Goal: Transaction & Acquisition: Download file/media

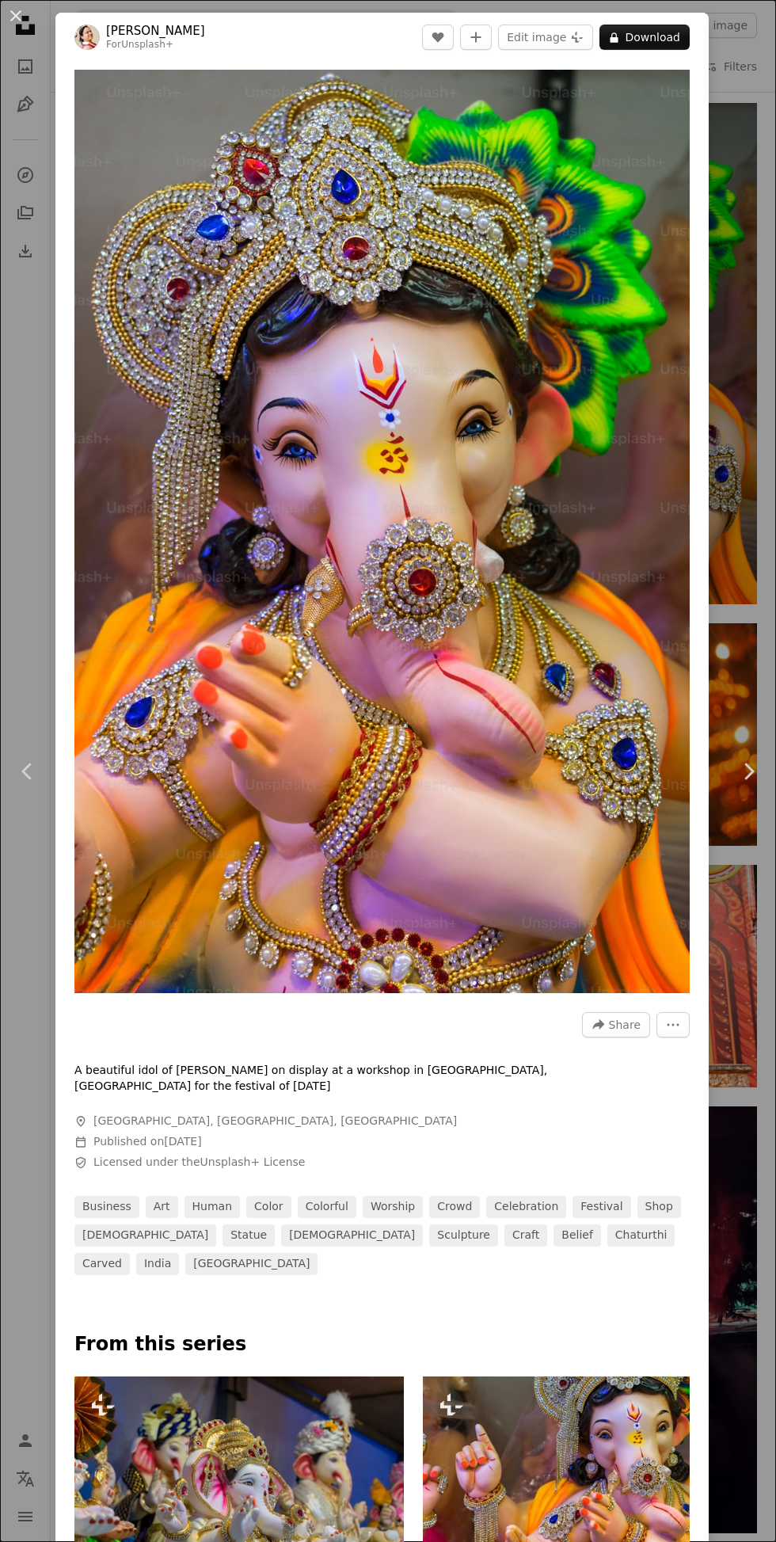
scroll to position [12444, 0]
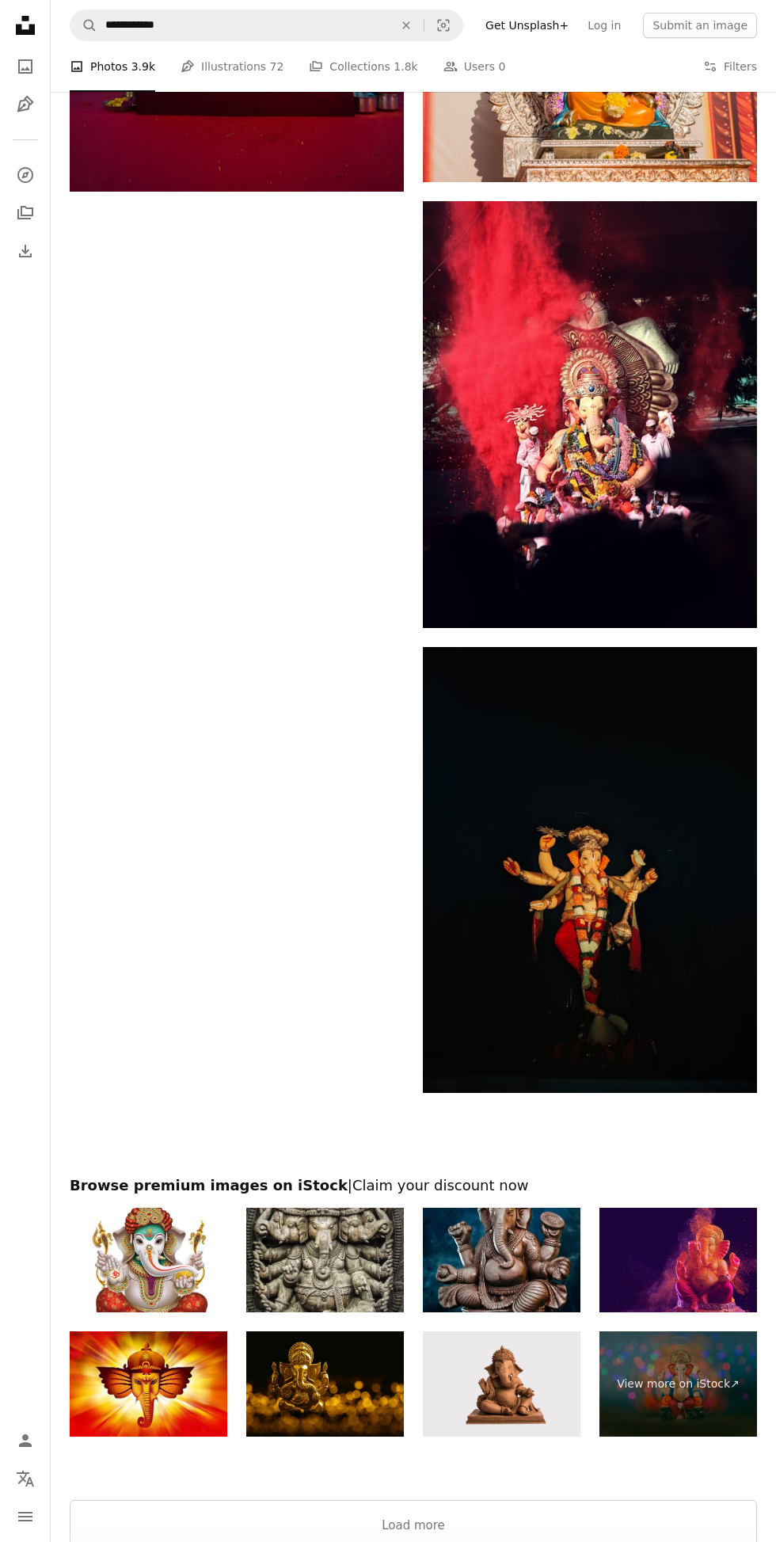
scroll to position [13349, 0]
